Goal: Information Seeking & Learning: Understand process/instructions

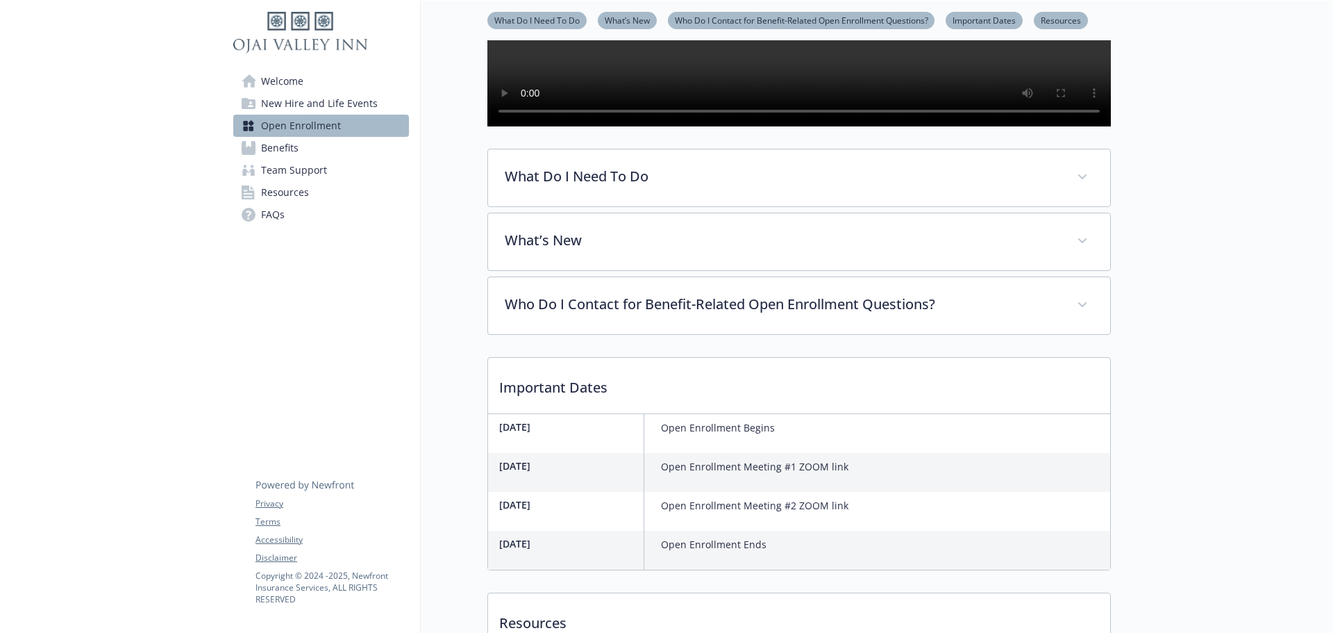
scroll to position [276, 0]
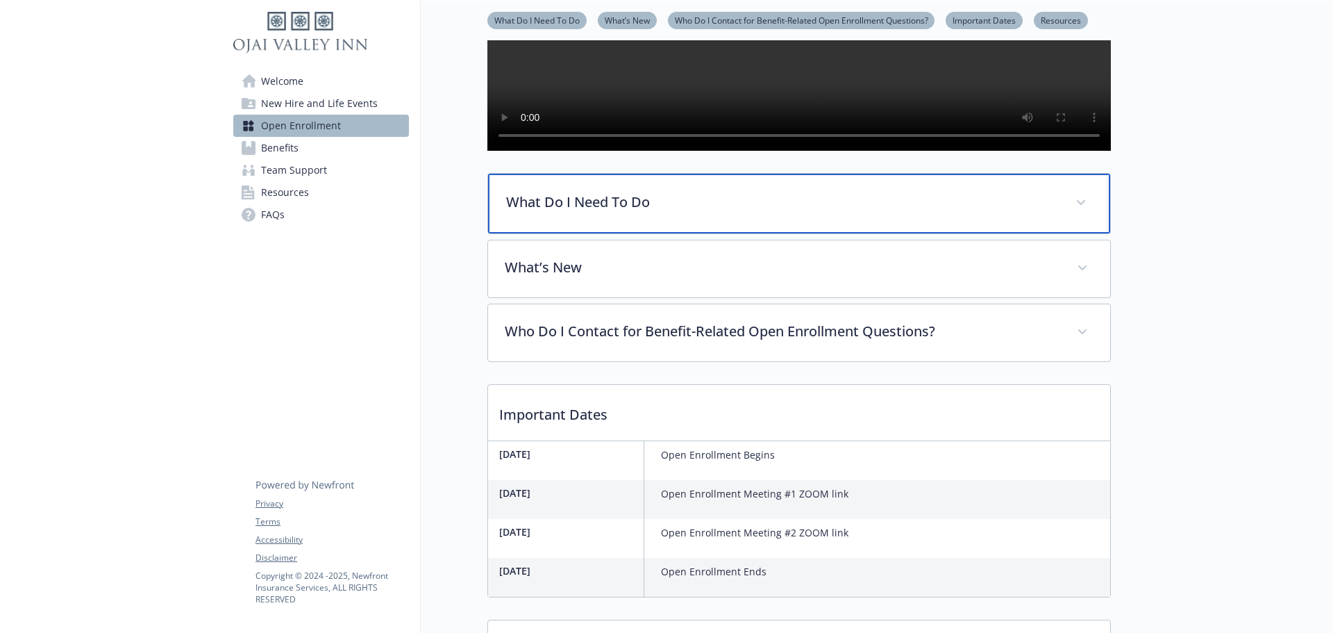
click at [676, 213] on p "What Do I Need To Do" at bounding box center [782, 202] width 553 height 21
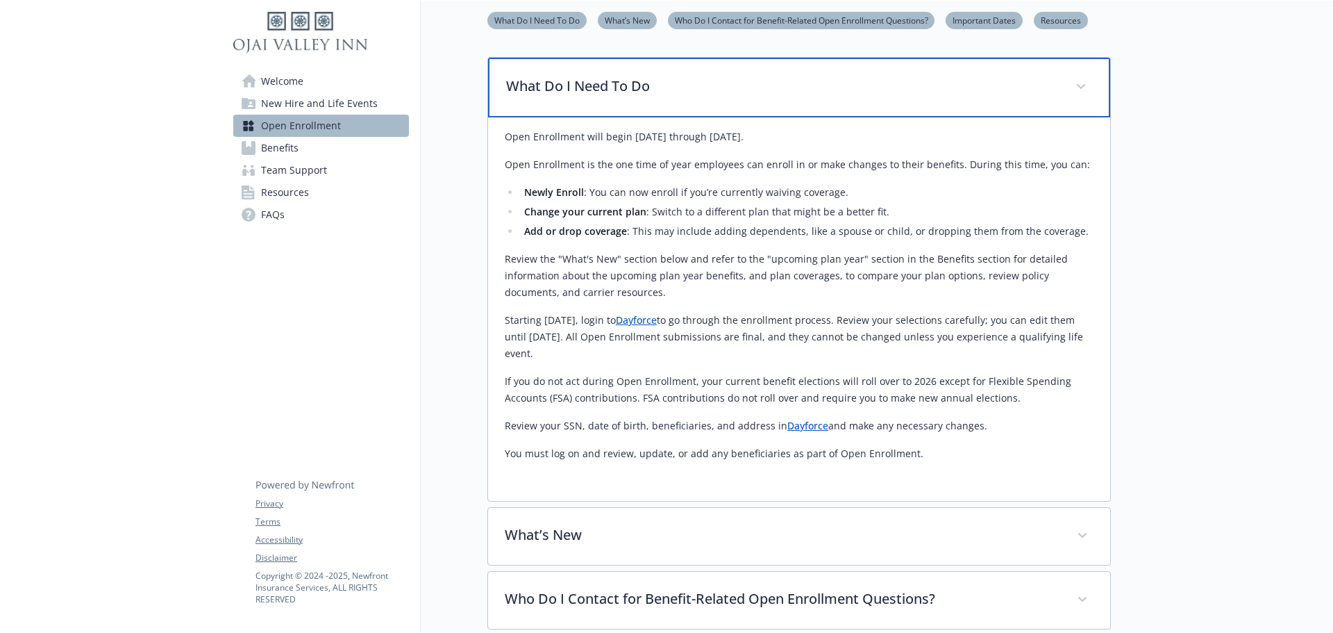
scroll to position [415, 0]
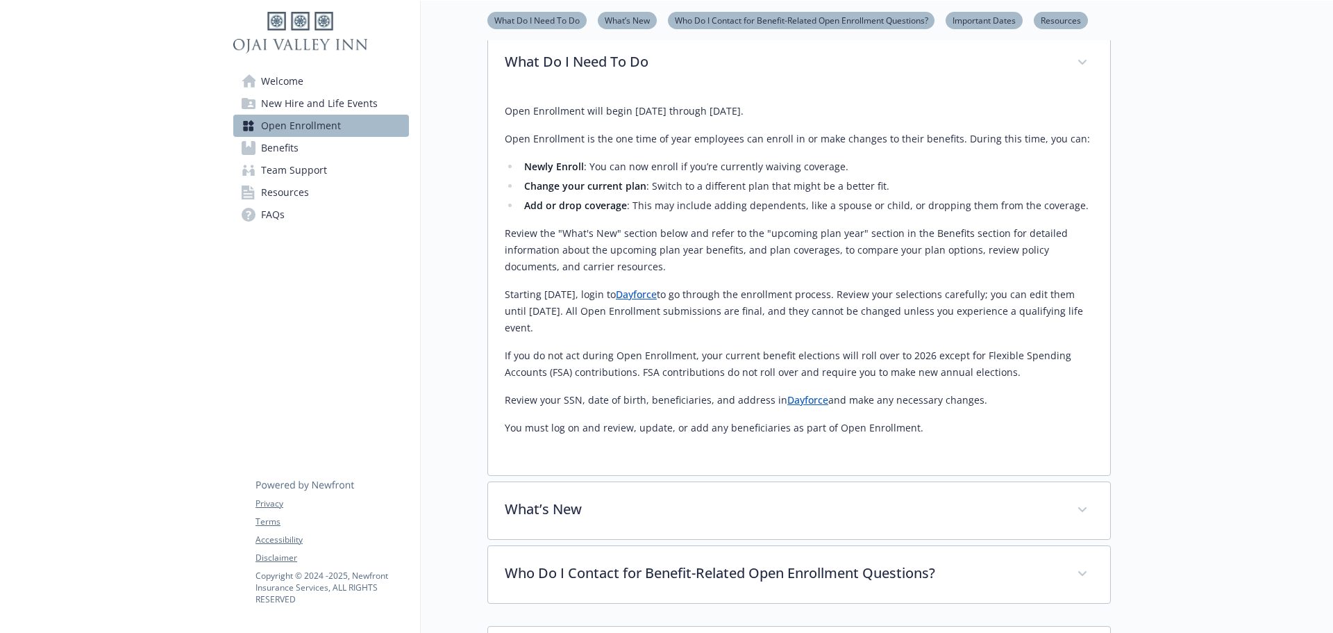
click at [918, 436] on div "Open Enrollment will begin [DATE] through [DATE]. Open Enrollment is the one ti…" at bounding box center [799, 269] width 589 height 333
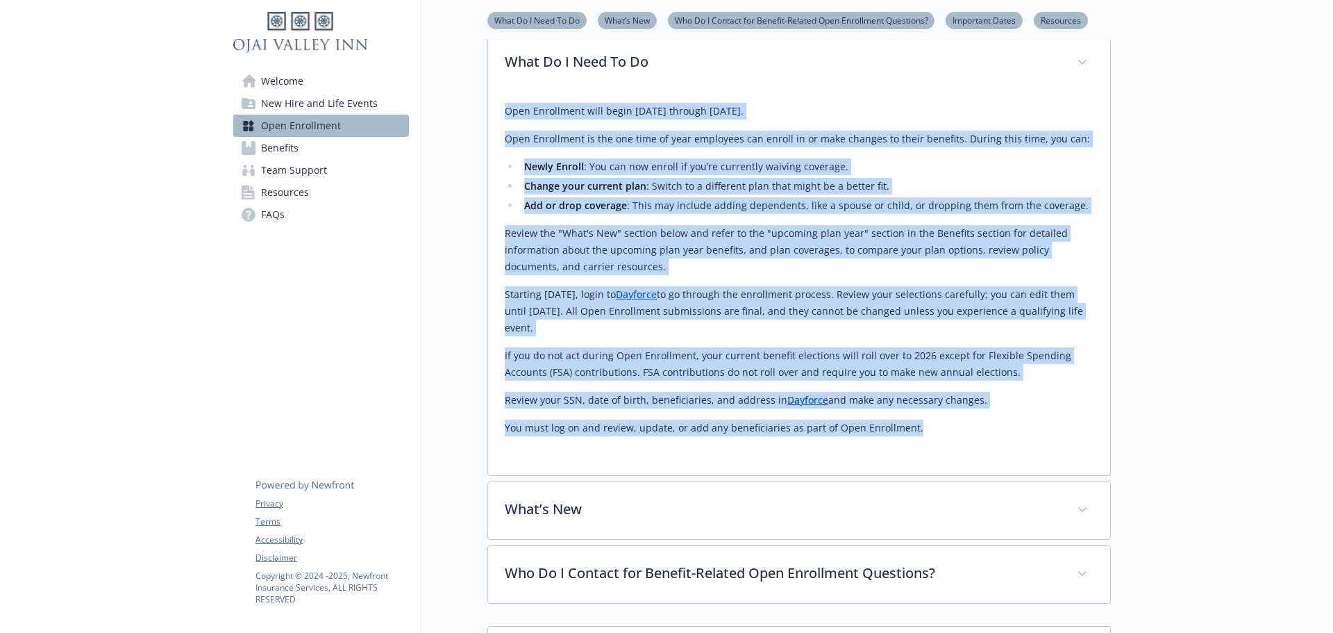
drag, startPoint x: 916, startPoint y: 467, endPoint x: 519, endPoint y: 151, distance: 506.6
click at [506, 142] on div "Open Enrollment will begin [DATE] through [DATE]. Open Enrollment is the one ti…" at bounding box center [799, 269] width 589 height 333
copy div "Lore Ipsumdolor sita conse Adipisc 63el seddoei Tempori 40ut. Labo Etdolorema a…"
click at [705, 336] on p "Starting [DATE], login to Dayforce to go through the enrollment process. Review…" at bounding box center [799, 311] width 589 height 50
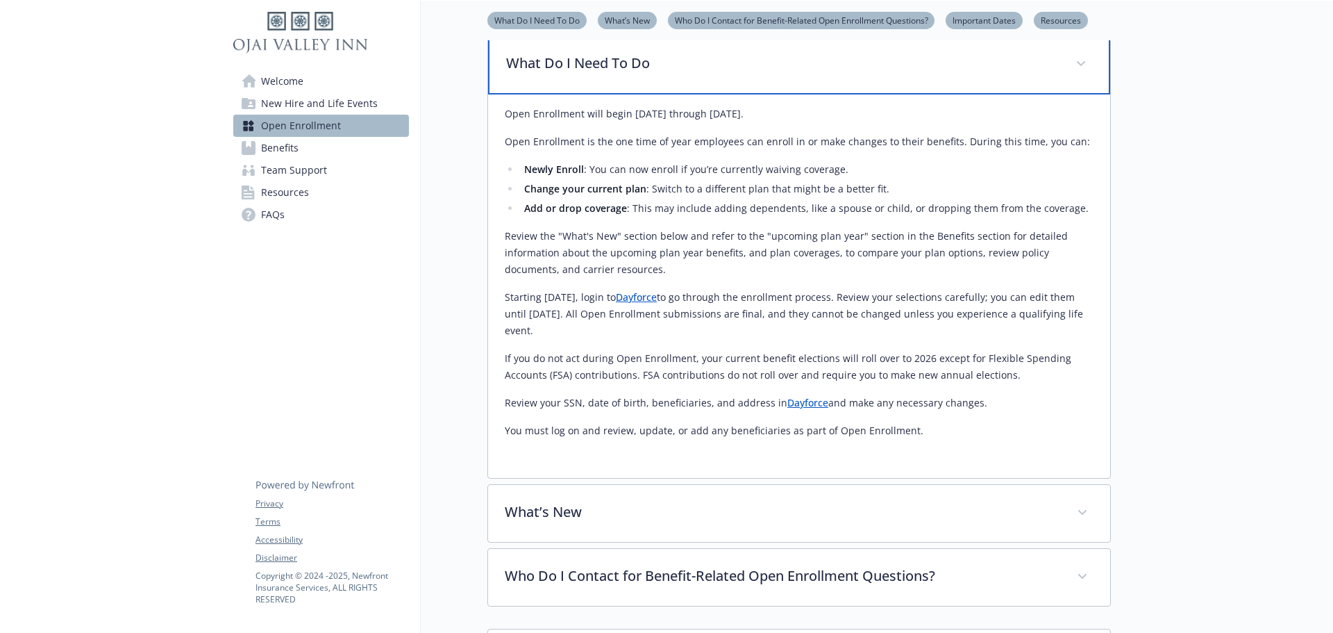
click at [700, 90] on div "What Do I Need To Do" at bounding box center [799, 65] width 622 height 60
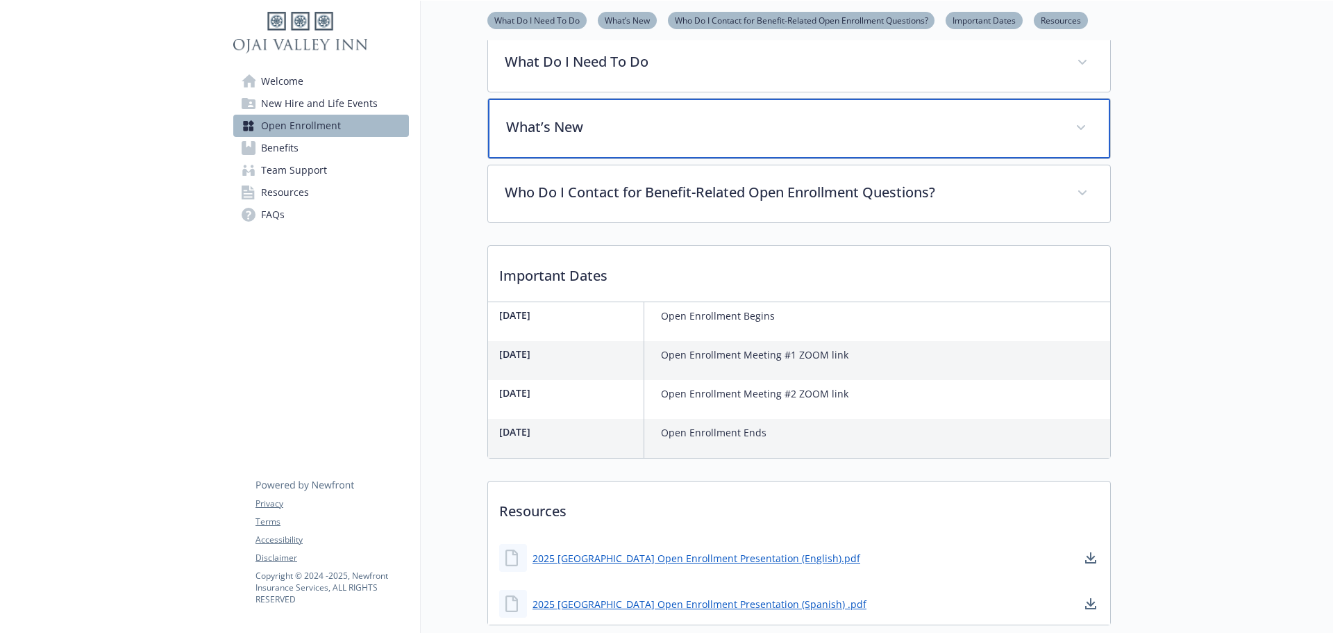
click at [682, 158] on div "What’s New" at bounding box center [799, 129] width 622 height 60
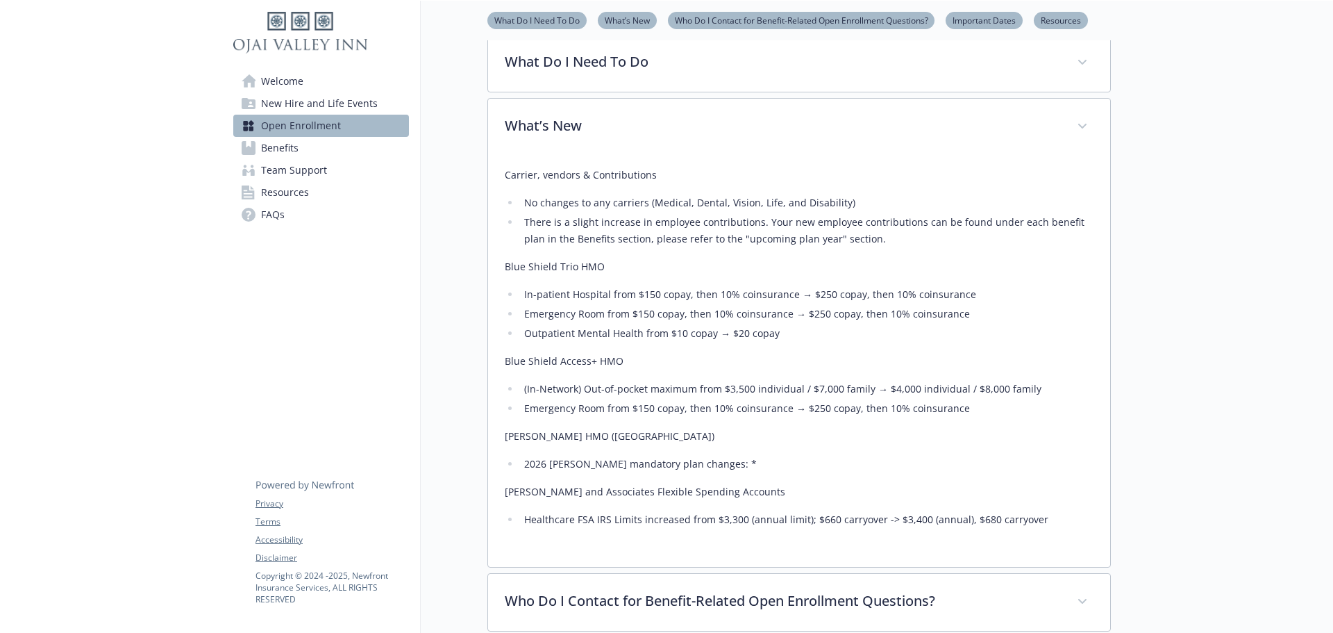
click at [1037, 528] on li "Healthcare FSA IRS Limits increased from $3,300 (annual limit); $660 carryover …" at bounding box center [807, 519] width 574 height 17
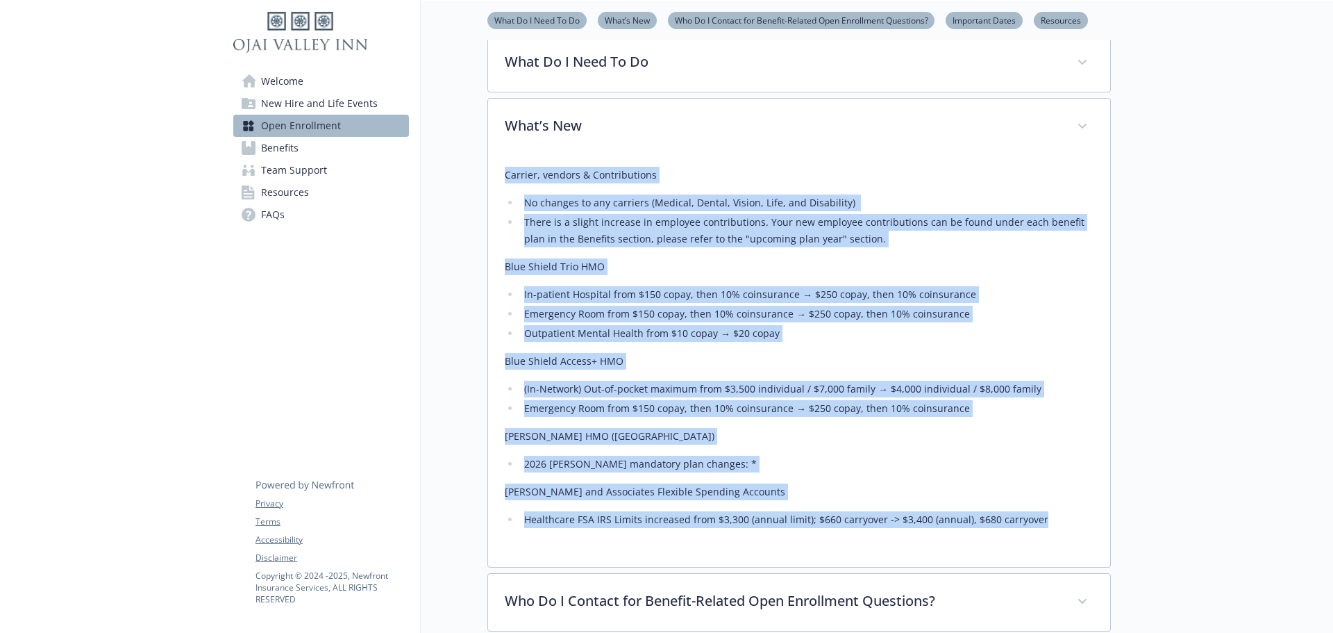
drag, startPoint x: 1033, startPoint y: 561, endPoint x: 499, endPoint y: 213, distance: 638.0
click at [499, 213] on div "Carrier, vendors & Contributions No changes to any carriers (Medical, Dental, V…" at bounding box center [799, 361] width 622 height 411
copy div "Loremip, dolorsi & Ametconsectet Ad elitsed do eiu temporin (Utlabor, Etdolo, M…"
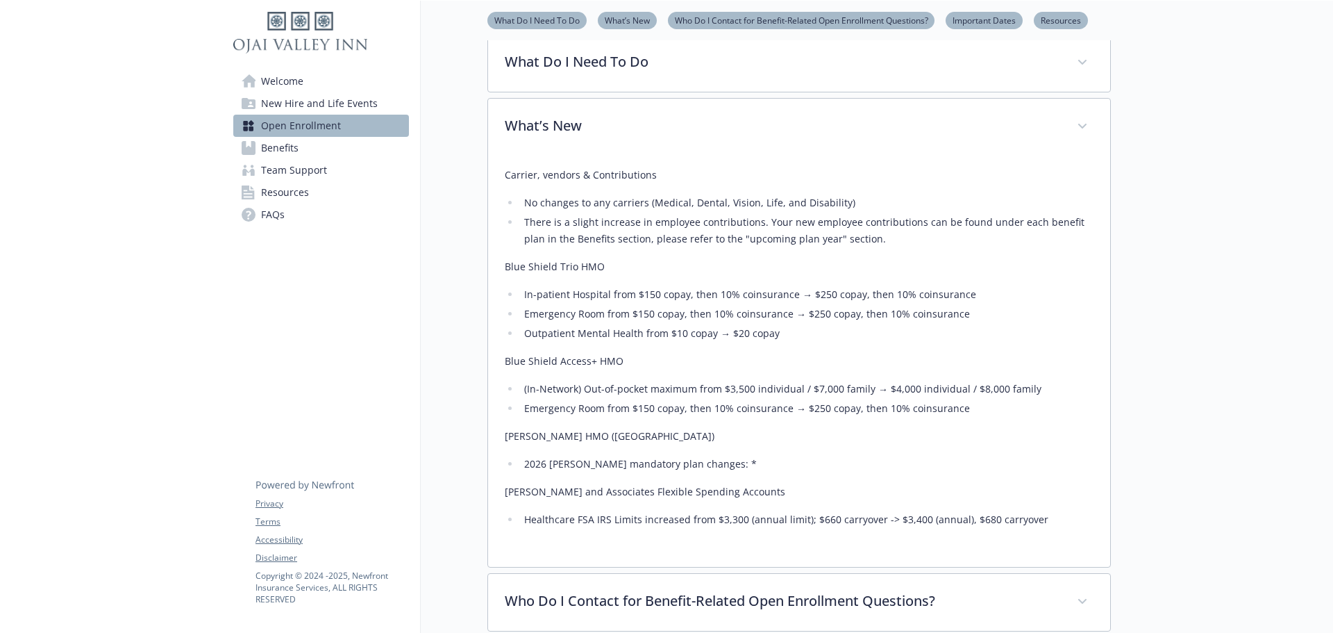
drag, startPoint x: 1194, startPoint y: 357, endPoint x: 961, endPoint y: 281, distance: 245.5
click at [1194, 357] on div at bounding box center [1222, 359] width 222 height 1548
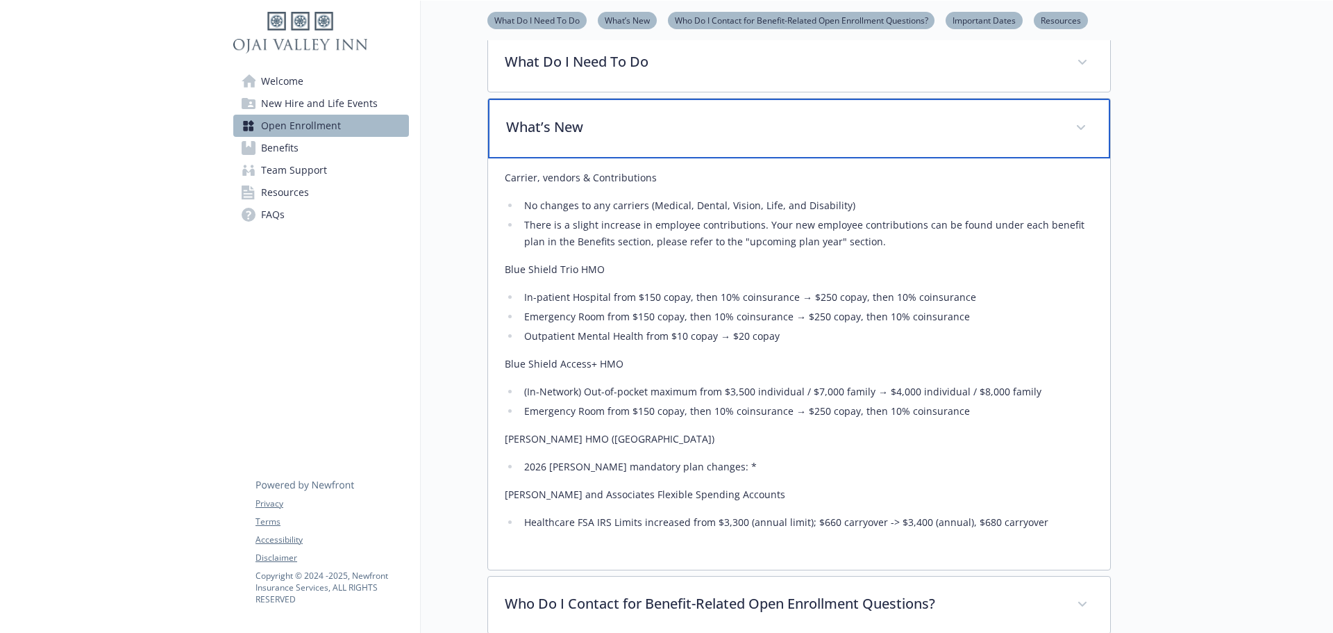
click at [759, 138] on p "What’s New" at bounding box center [782, 127] width 553 height 21
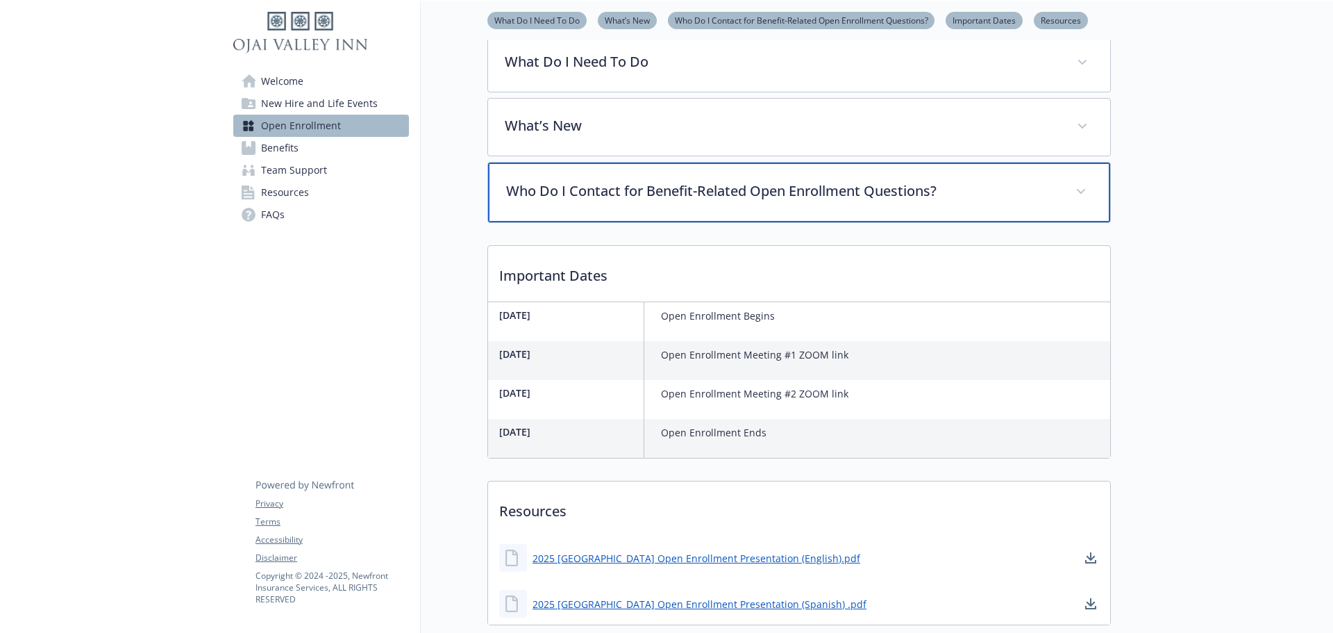
click at [795, 222] on div "Who Do I Contact for Benefit-Related Open Enrollment Questions?" at bounding box center [799, 193] width 622 height 60
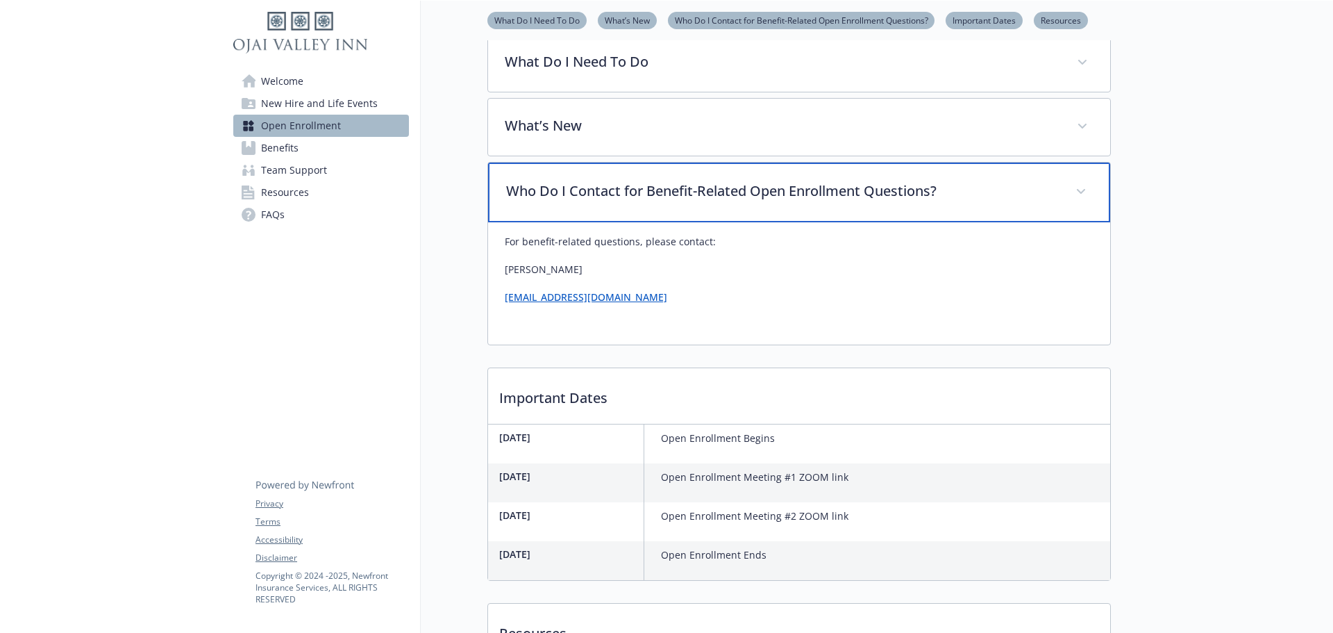
click at [828, 201] on p "Who Do I Contact for Benefit-Related Open Enrollment Questions?" at bounding box center [782, 191] width 553 height 21
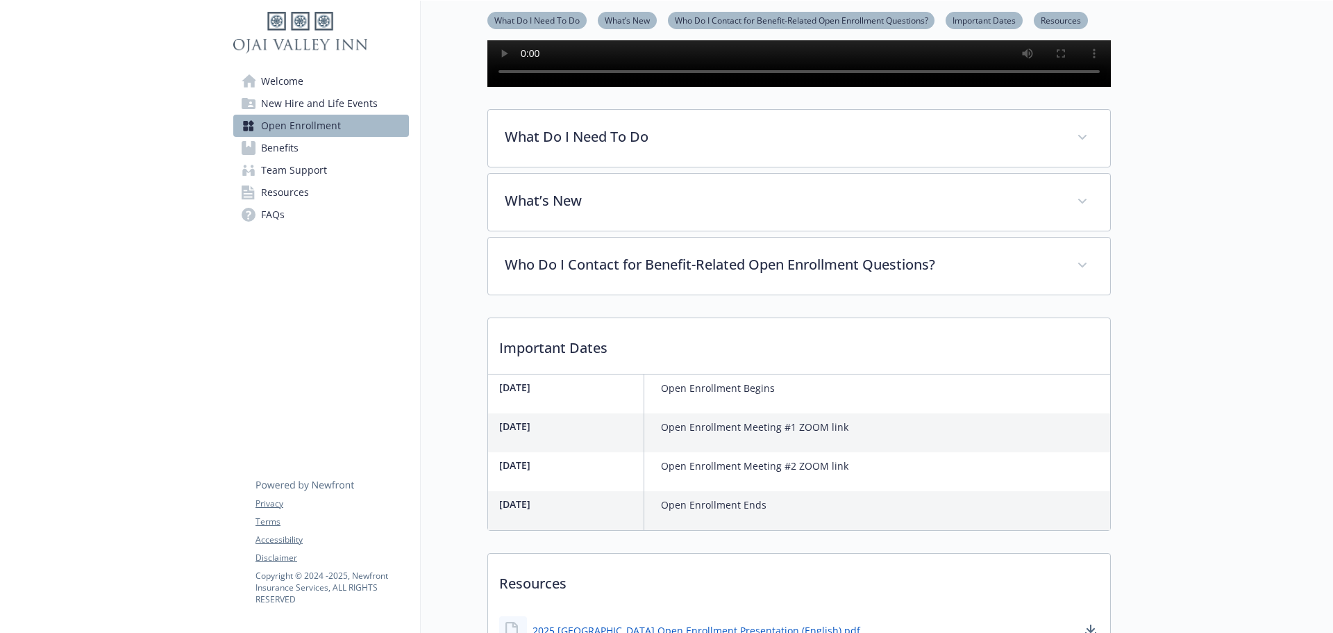
scroll to position [346, 0]
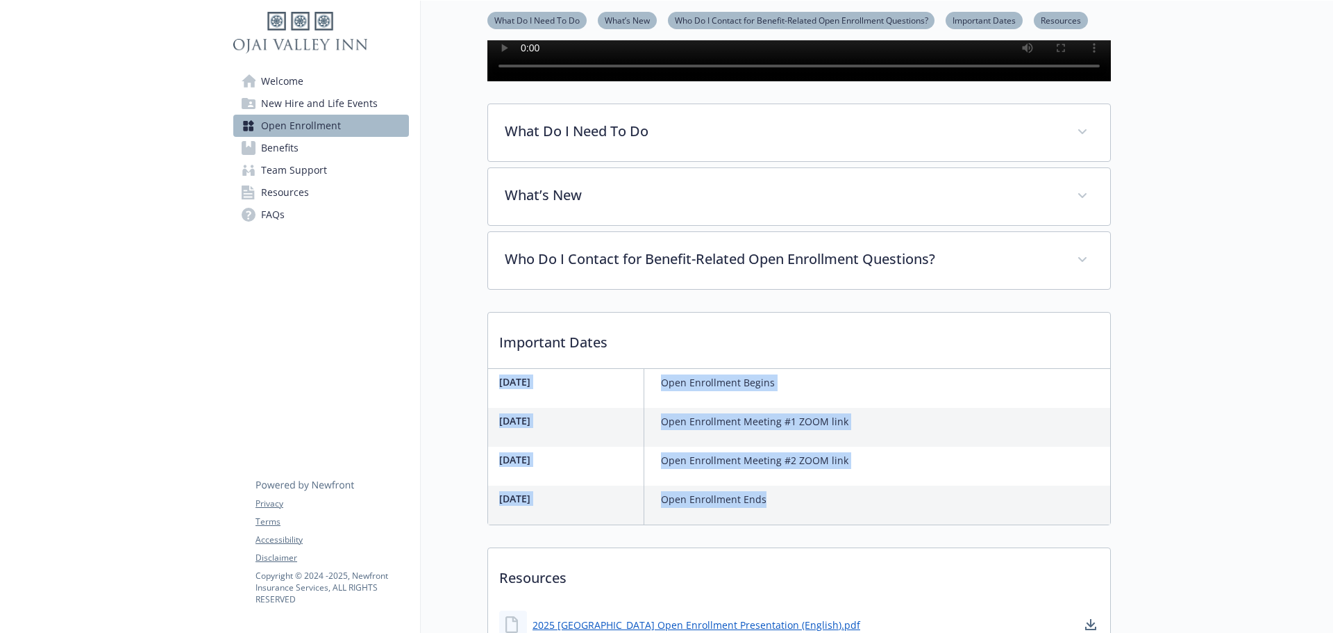
drag, startPoint x: 501, startPoint y: 425, endPoint x: 778, endPoint y: 541, distance: 300.4
click at [778, 524] on div "[DATE] Open Enrollment Begins [DATE] Open Enrollment Meeting #1 ZOOM link [DATE…" at bounding box center [799, 447] width 622 height 156
copy div "[DATE] Open Enrollment Begins [DATE] Open Enrollment Meeting #1 ZOOM link [DATE…"
click at [281, 174] on span "Team Support" at bounding box center [294, 170] width 66 height 22
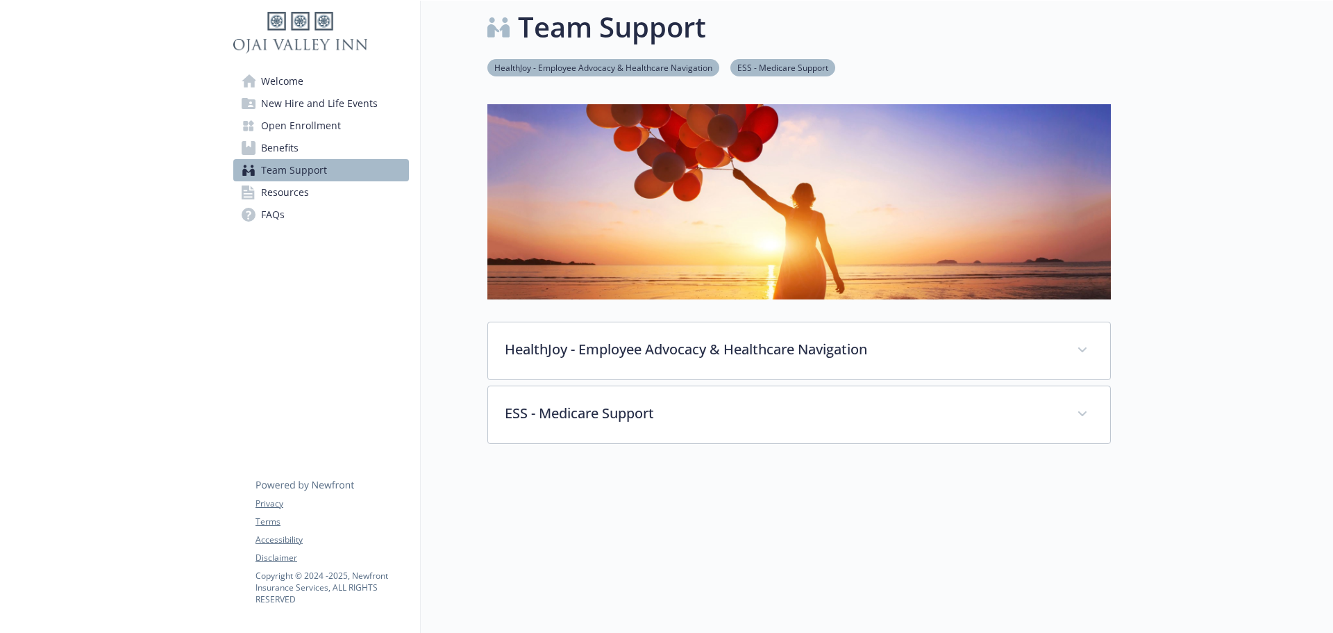
scroll to position [106, 0]
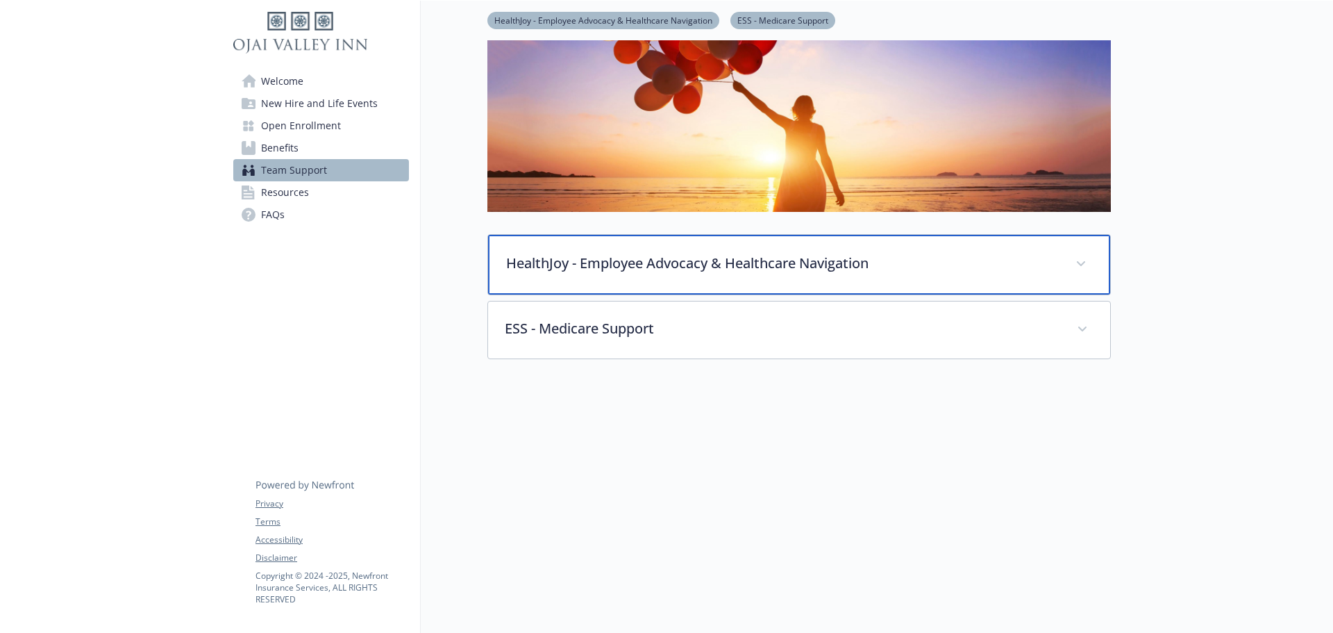
click at [604, 267] on div "HealthJoy - Employee Advocacy & Healthcare Navigation" at bounding box center [799, 265] width 622 height 60
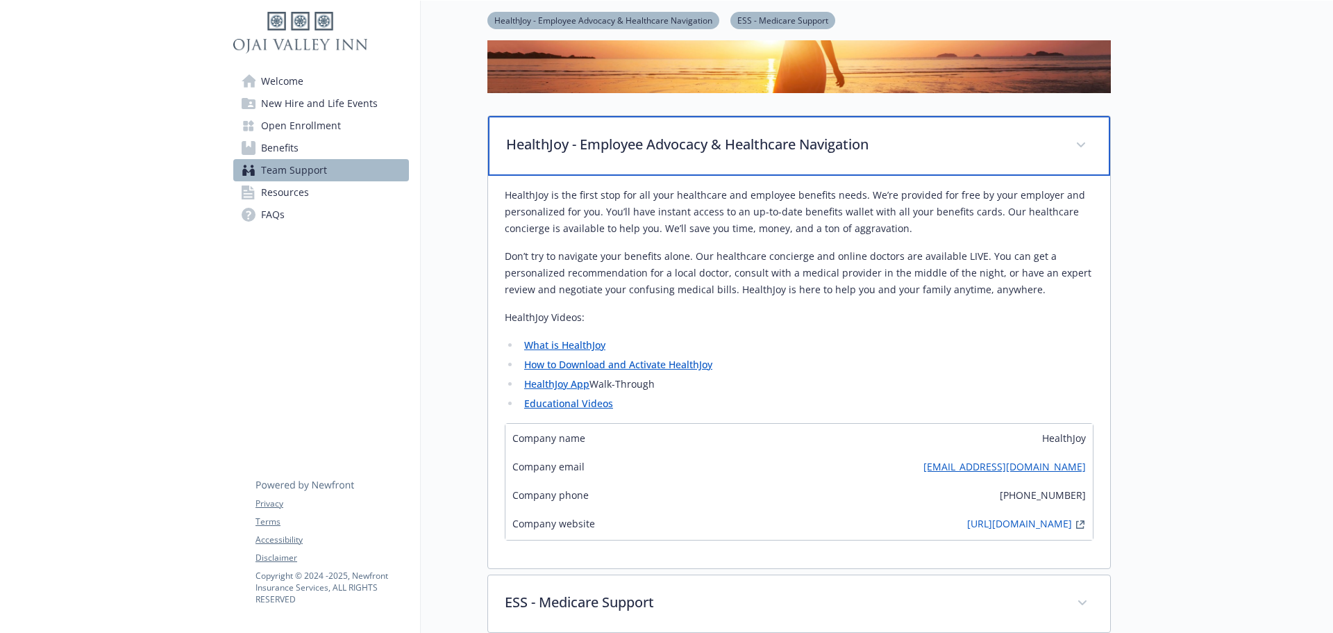
scroll to position [248, 0]
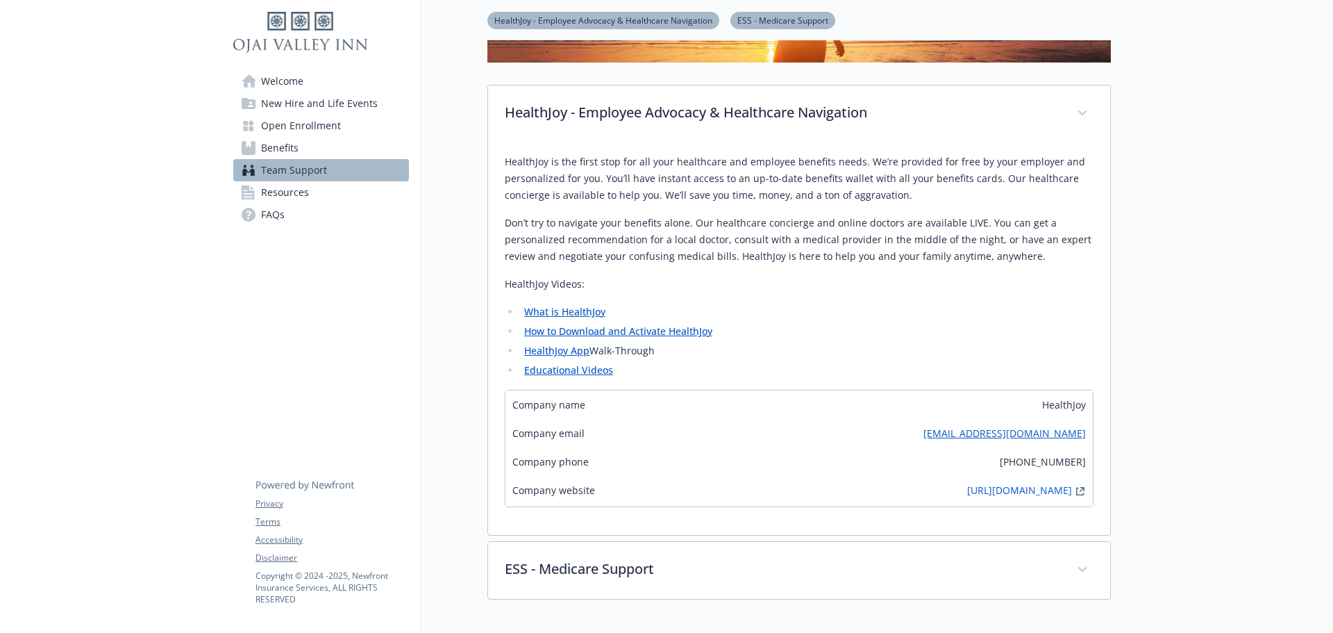
click at [574, 314] on link "What is HealthJoy" at bounding box center [564, 311] width 81 height 13
click at [628, 331] on link "How to Download and Activate HealthJoy" at bounding box center [618, 330] width 188 height 13
click at [573, 349] on link "HealthJoy App" at bounding box center [556, 350] width 65 height 13
click at [566, 371] on link "Educational Videos" at bounding box center [568, 369] width 89 height 13
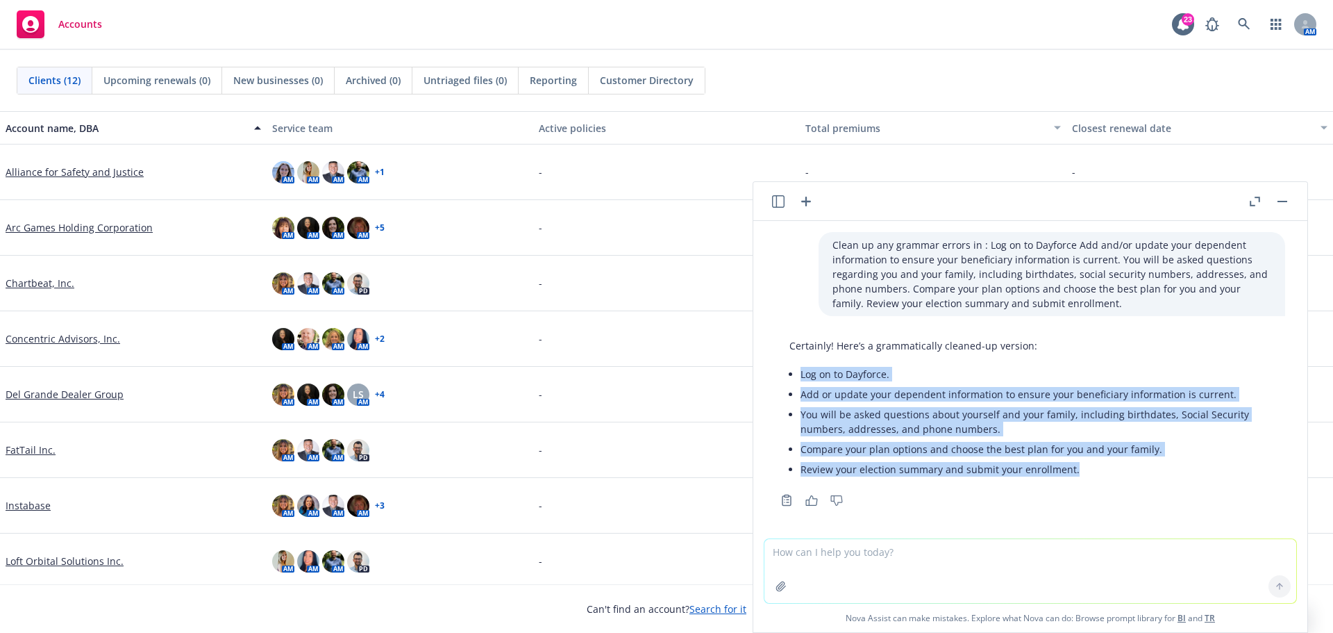
scroll to position [5, 0]
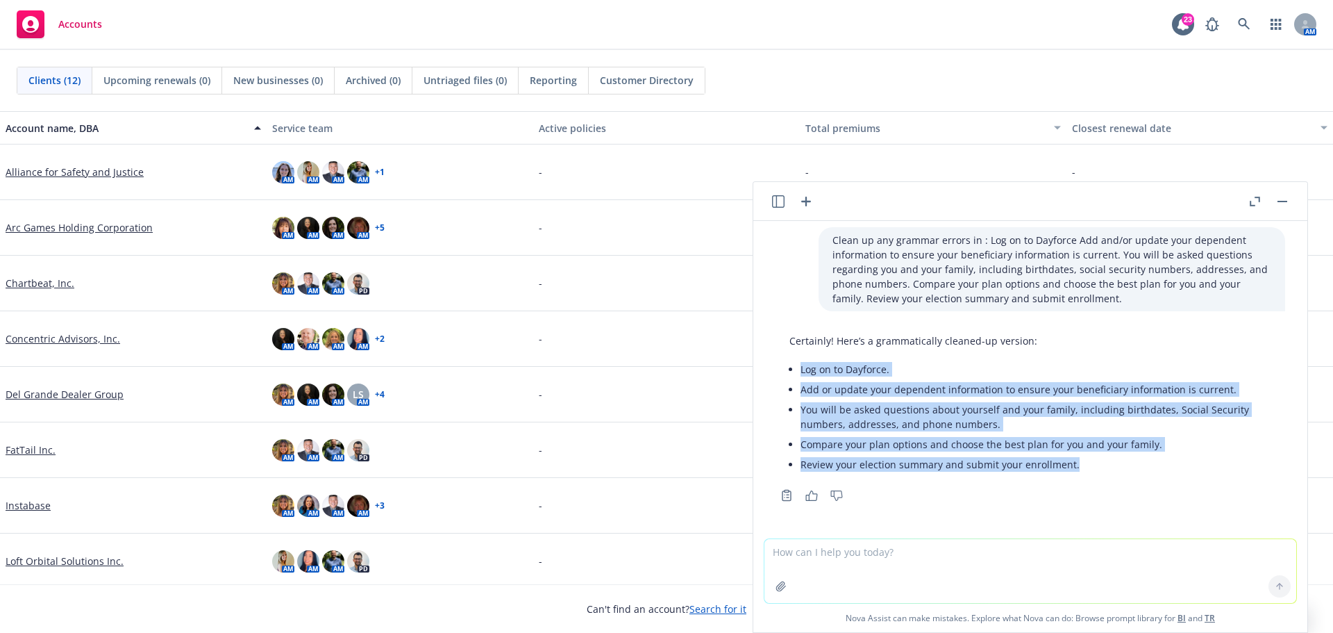
click at [810, 205] on icon "button" at bounding box center [806, 201] width 17 height 17
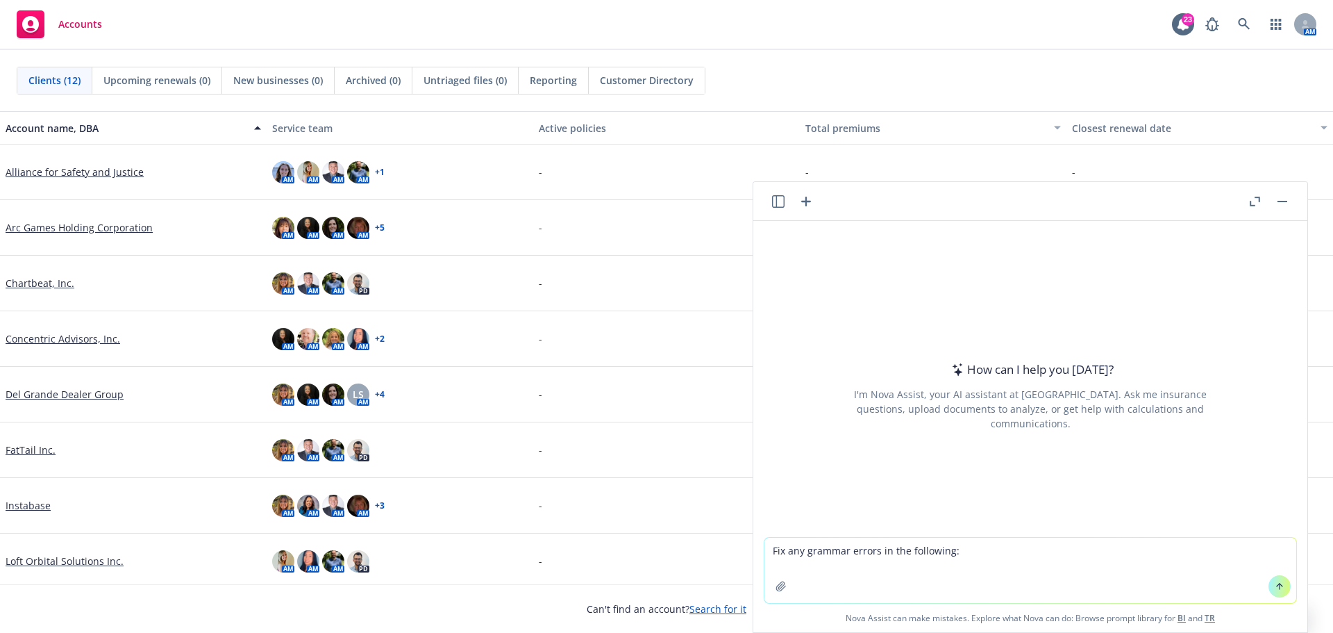
type textarea "Lor ips dolorsi ametco ad eli seddoeius: Temp Incididunt utla etdol Magnaal 51e…"
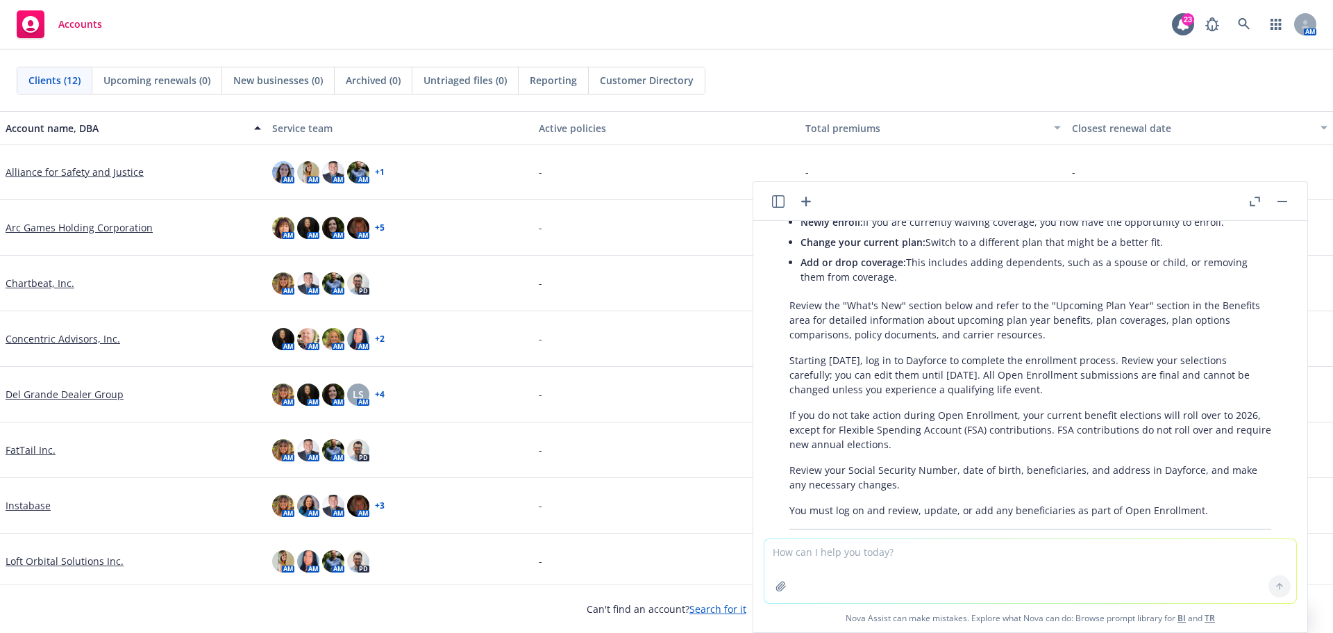
scroll to position [556, 0]
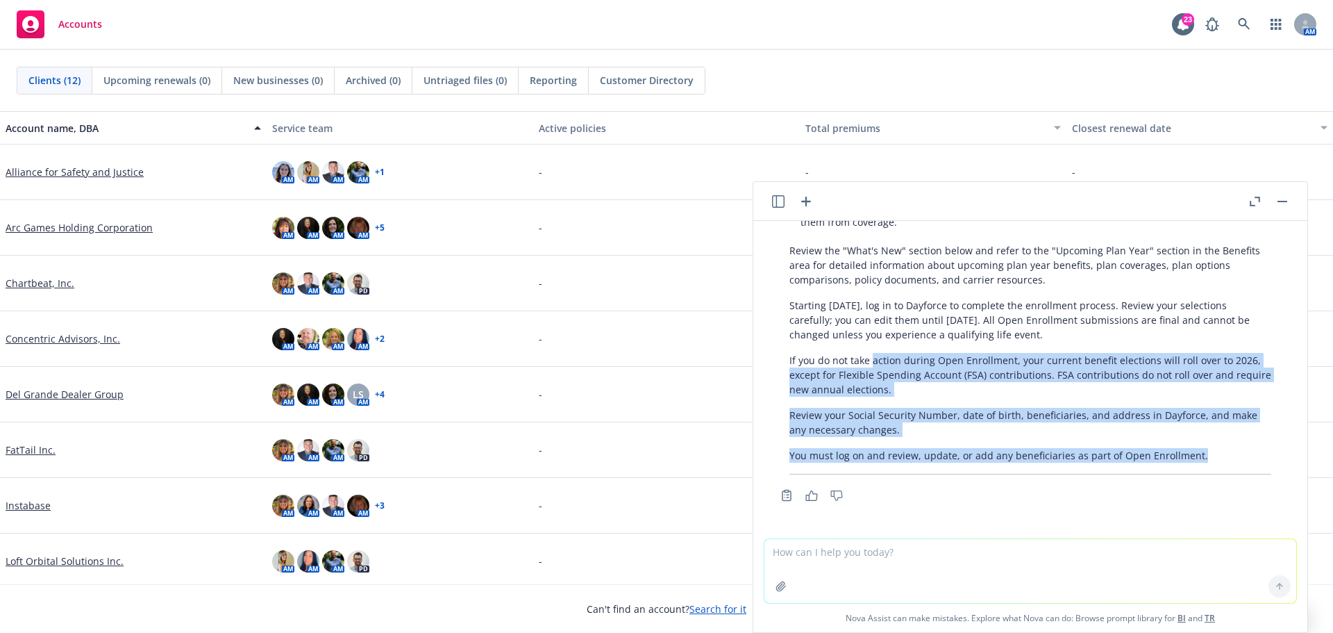
drag, startPoint x: 1204, startPoint y: 457, endPoint x: 871, endPoint y: 359, distance: 347.4
click at [871, 359] on div "Here is your revised text with corrected grammar and improved clarity: Open Enr…" at bounding box center [1031, 264] width 510 height 432
click at [1195, 461] on p "You must log on and review, update, or add any beneficiaries as part of Open En…" at bounding box center [1031, 455] width 482 height 15
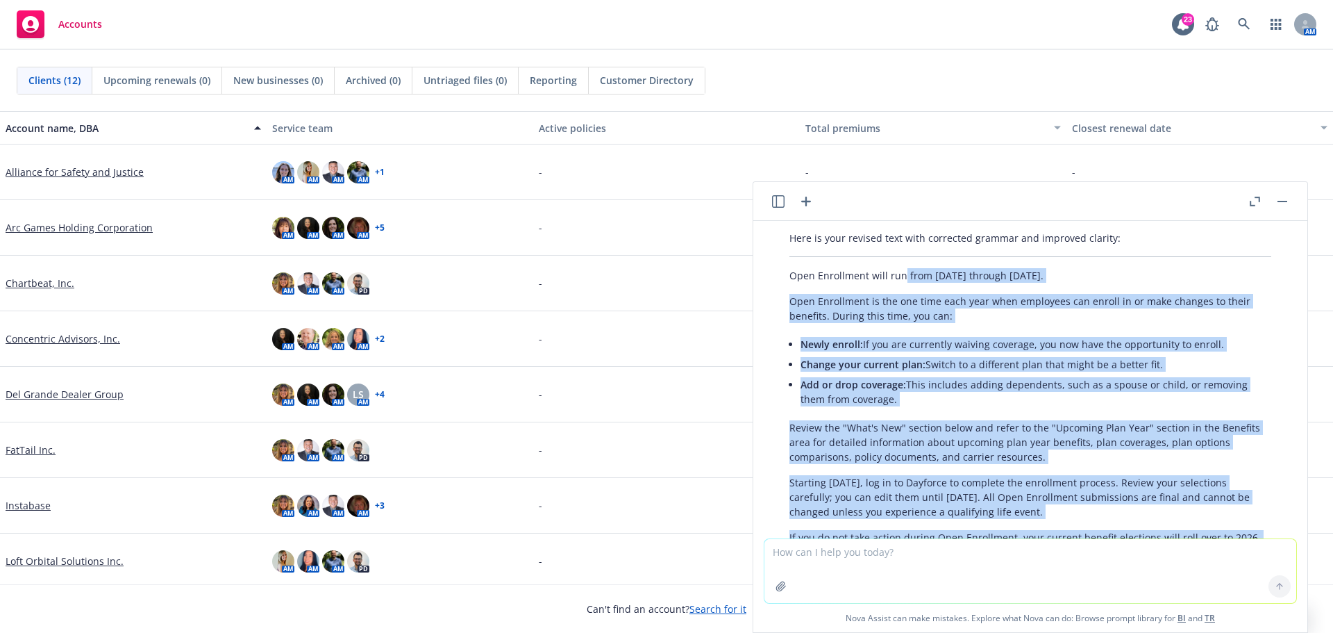
scroll to position [347, 0]
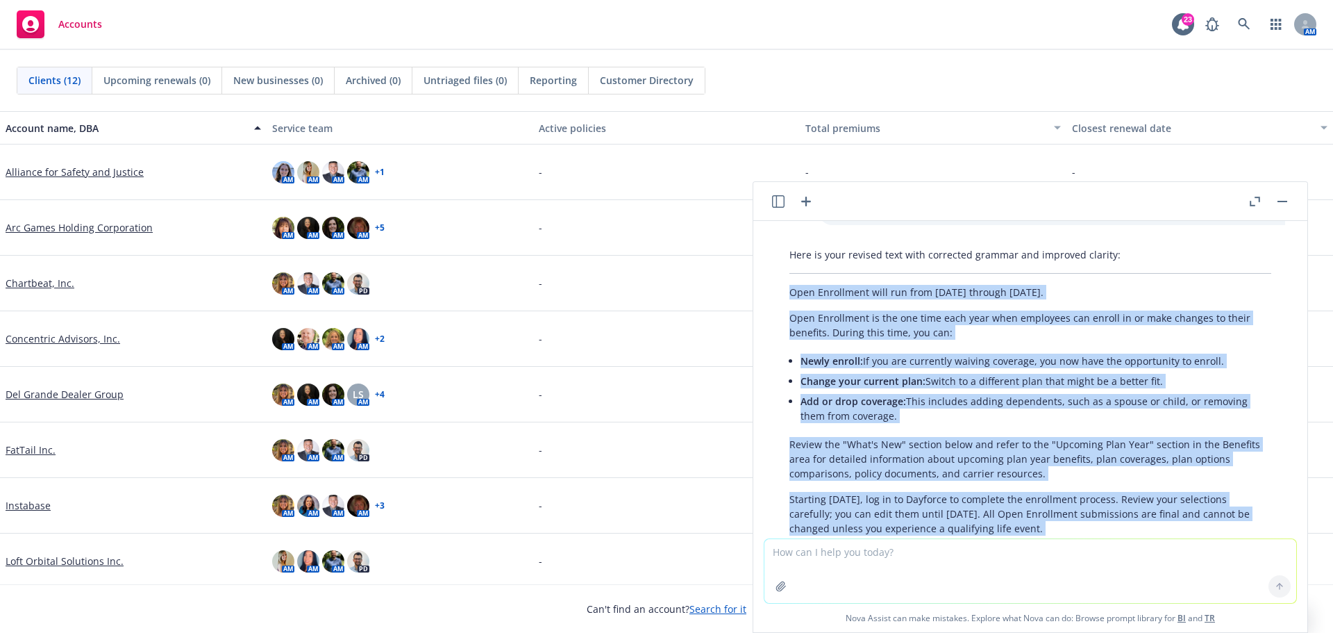
drag, startPoint x: 1199, startPoint y: 456, endPoint x: 788, endPoint y: 305, distance: 438.8
click at [788, 305] on div "Here is your revised text with corrected grammar and improved clarity: Open Enr…" at bounding box center [1031, 458] width 510 height 432
copy div "Open Enrollment will run from October 21st through October 30th. Open Enrollmen…"
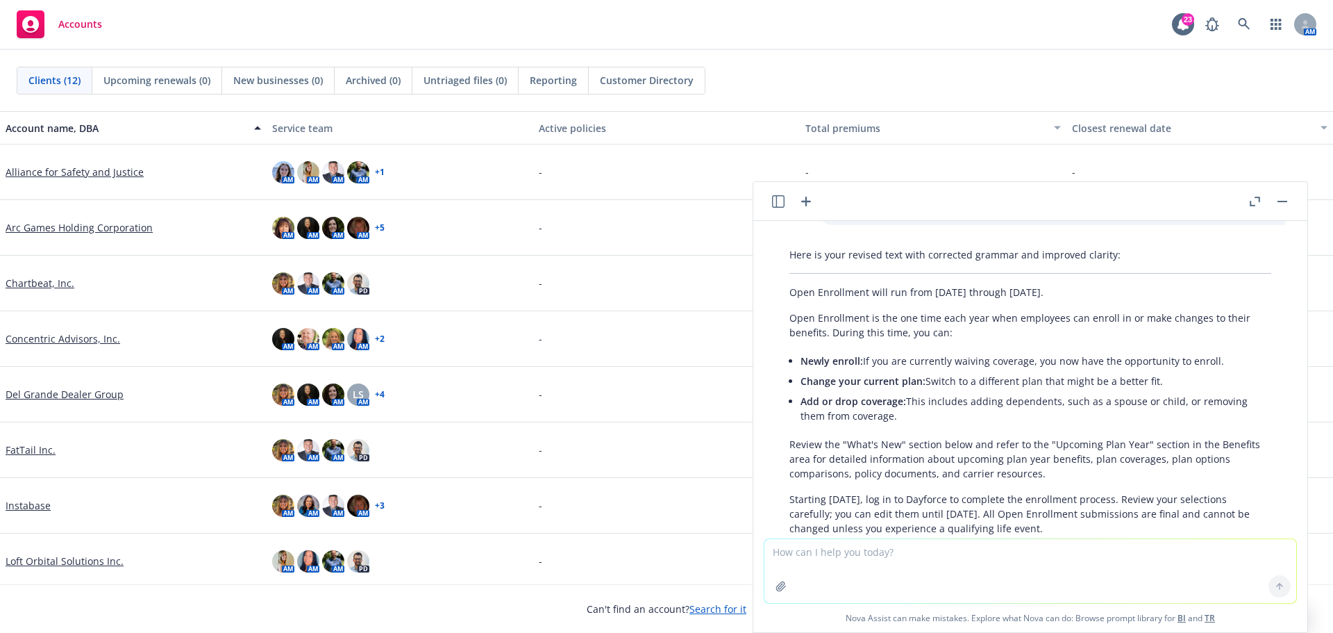
click at [876, 569] on textarea at bounding box center [1031, 571] width 532 height 64
paste textarea "Open Enrollment will run from Tuesday, October 21, 2025, through Thursday, Octo…"
type textarea "fix the following for grammar errors: Open Enrollment will run from Tuesday, Oc…"
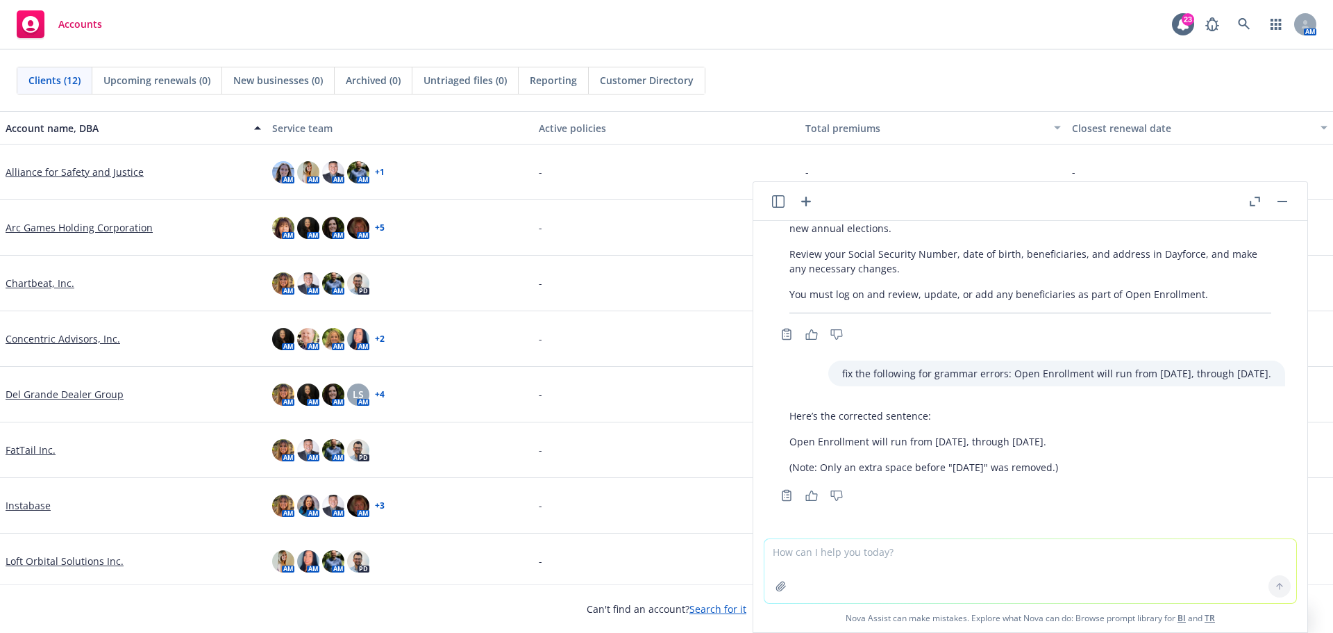
scroll to position [731, 0]
drag, startPoint x: 1224, startPoint y: 443, endPoint x: 778, endPoint y: 448, distance: 445.9
click at [778, 448] on div "Here’s the corrected sentence: Open Enrollment will run from Tuesday, October 2…" at bounding box center [924, 441] width 297 height 77
copy p "Open Enrollment will run from Tuesday, October 21, 2025, through Thursday, Octo…"
